Goal: Task Accomplishment & Management: Use online tool/utility

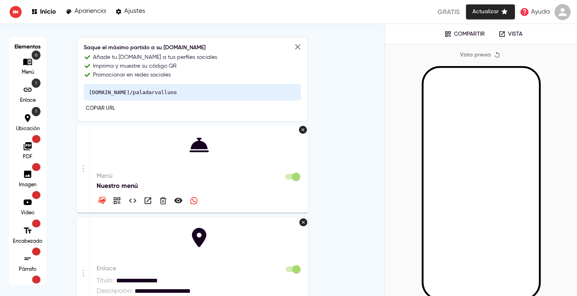
click at [30, 61] on icon at bounding box center [28, 62] width 10 height 10
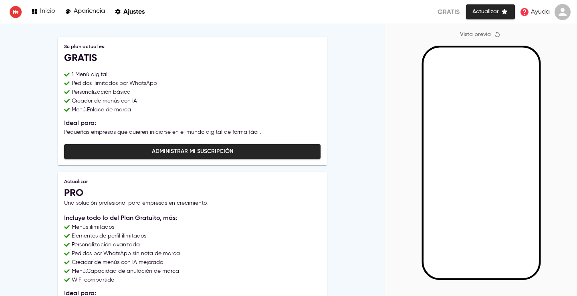
click at [42, 12] on p "Inicio" at bounding box center [47, 12] width 15 height 8
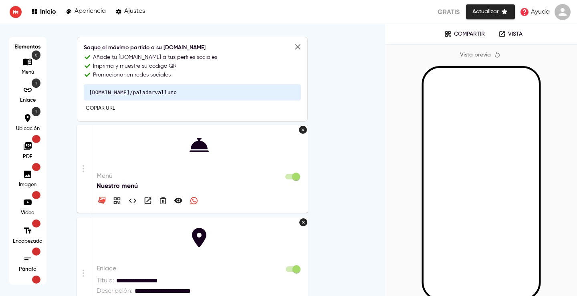
click at [28, 97] on div "1" at bounding box center [28, 90] width 24 height 14
click at [104, 12] on p "Apariencia" at bounding box center [90, 12] width 31 height 8
select select "******"
click at [131, 202] on icon "button" at bounding box center [132, 200] width 7 height 4
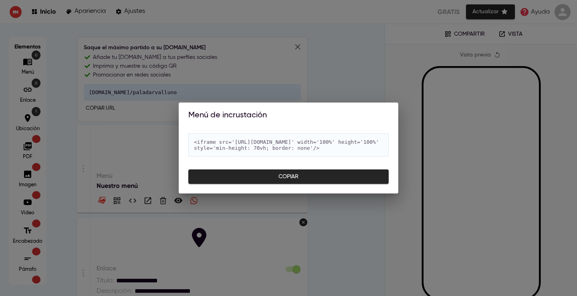
click at [496, 219] on div "Menú de incrustación <iframe src='[URL][DOMAIN_NAME]' width='100%' height='100%…" at bounding box center [288, 148] width 577 height 296
